Goal: Task Accomplishment & Management: Use online tool/utility

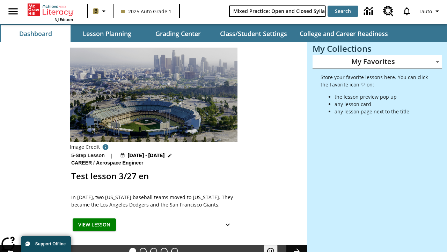
scroll to position [0, 10]
type input "Mixed Practice: Open and Closed Syllables"
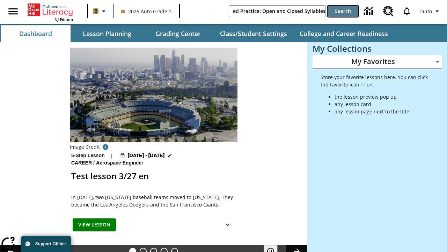
click at [343, 11] on button "Search" at bounding box center [343, 11] width 31 height 11
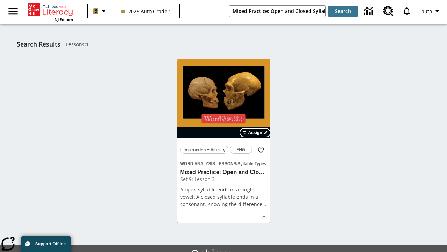
click at [256, 132] on span "Assign" at bounding box center [255, 132] width 14 height 6
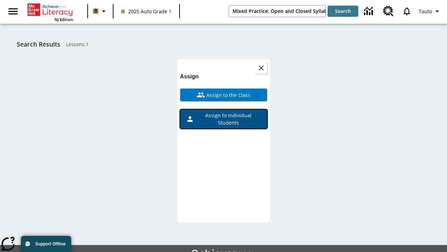
click at [224, 117] on span "Assign to Individual Students" at bounding box center [227, 118] width 67 height 15
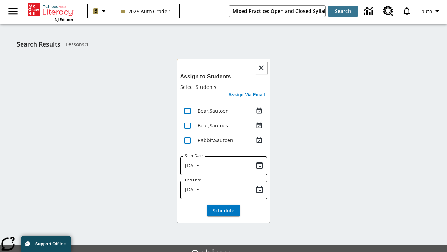
click at [187, 110] on input "lesson details" at bounding box center [187, 110] width 15 height 15
checkbox input "true"
click at [187, 125] on input "lesson details" at bounding box center [187, 125] width 15 height 15
checkbox input "true"
click at [187, 140] on input "lesson details" at bounding box center [187, 140] width 15 height 15
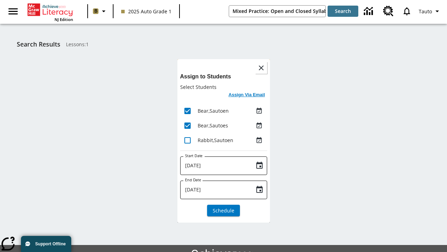
checkbox input "true"
click at [259, 165] on icon "Choose date, selected date is Aug 24, 2025" at bounding box center [259, 165] width 8 height 8
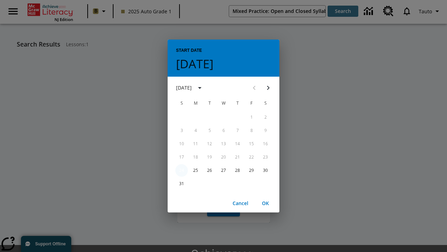
click at [182, 170] on button "24" at bounding box center [181, 170] width 13 height 13
click at [265, 203] on button "OK" at bounding box center [265, 203] width 22 height 13
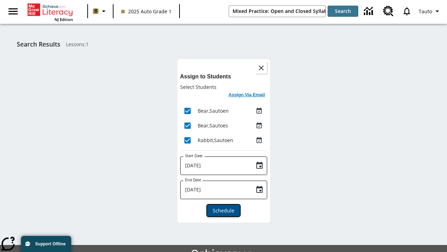
click at [224, 210] on span "Schedule" at bounding box center [224, 209] width 22 height 7
